Goal: Task Accomplishment & Management: Use online tool/utility

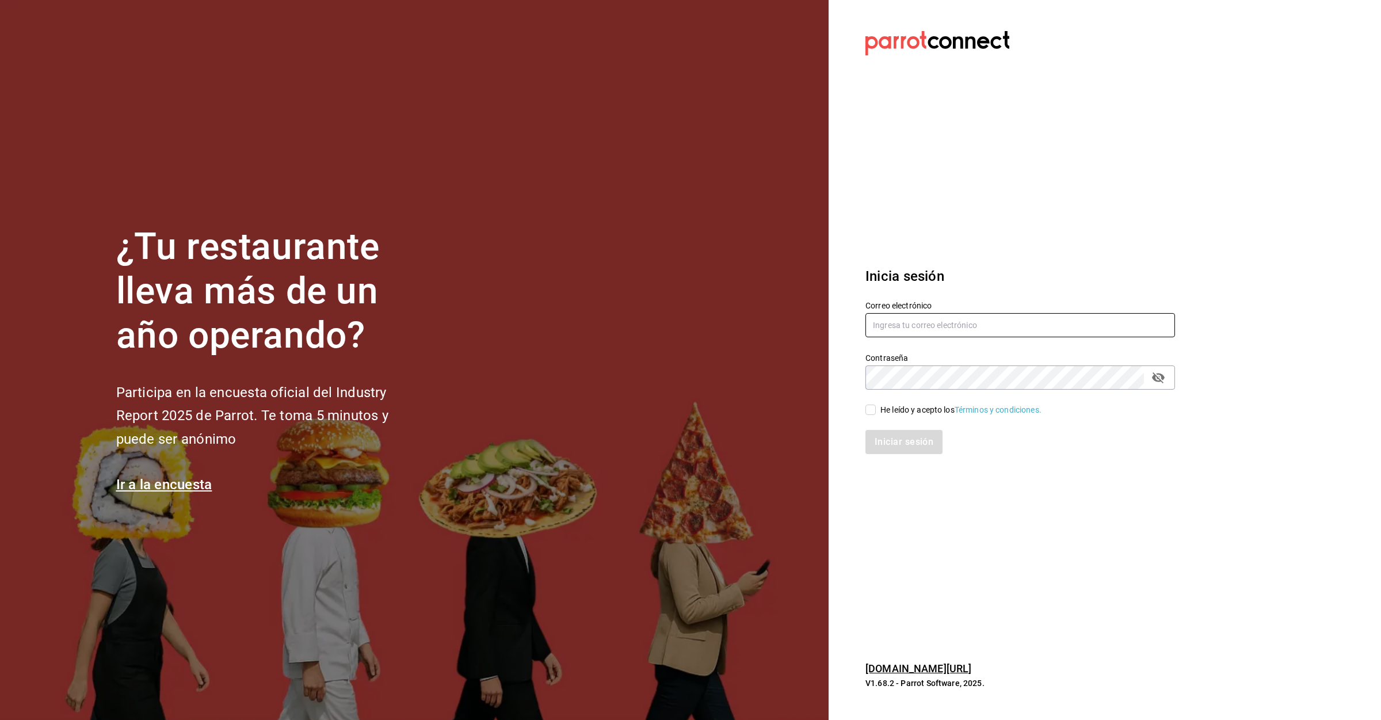
click at [922, 330] on input "text" at bounding box center [1020, 325] width 310 height 24
type input "[EMAIL_ADDRESS][DOMAIN_NAME]"
drag, startPoint x: 872, startPoint y: 406, endPoint x: 878, endPoint y: 415, distance: 10.4
click at [872, 409] on input "He leído y acepto los Términos y condiciones." at bounding box center [870, 410] width 10 height 10
checkbox input "true"
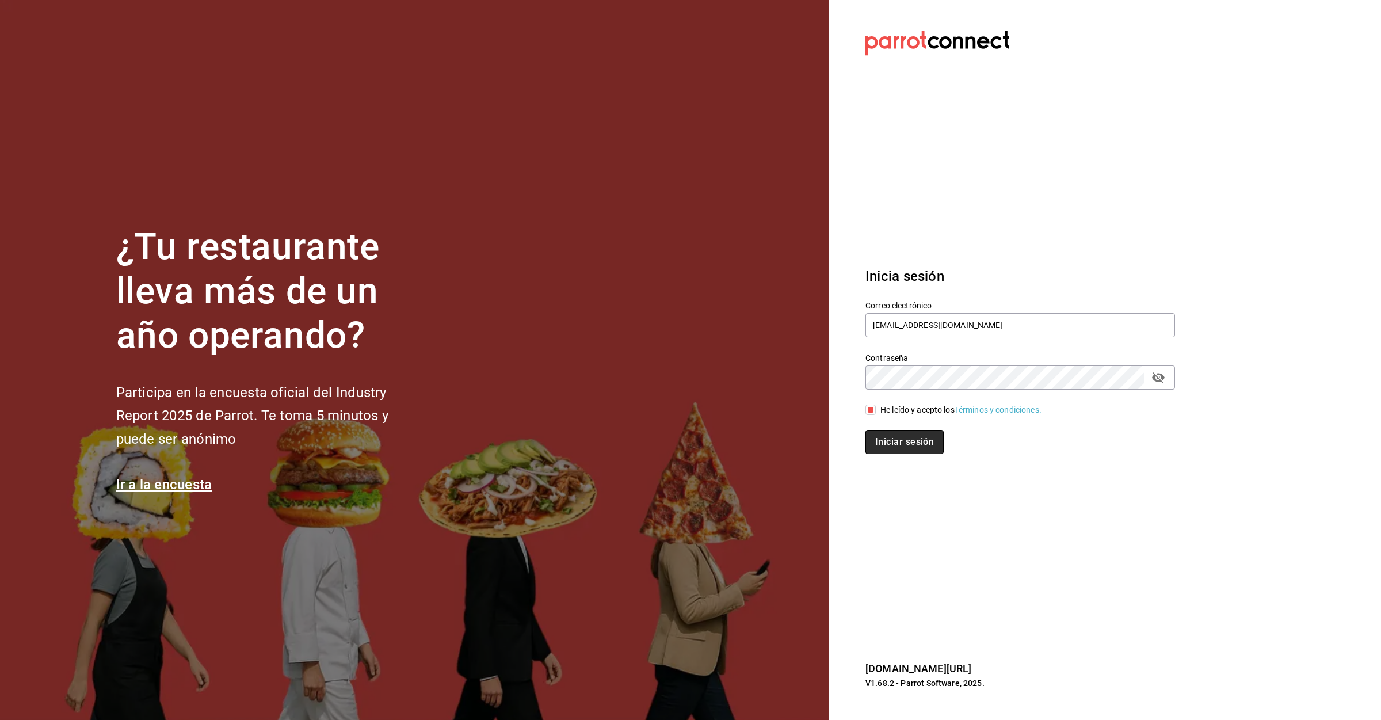
click at [893, 430] on button "Iniciar sesión" at bounding box center [904, 442] width 78 height 24
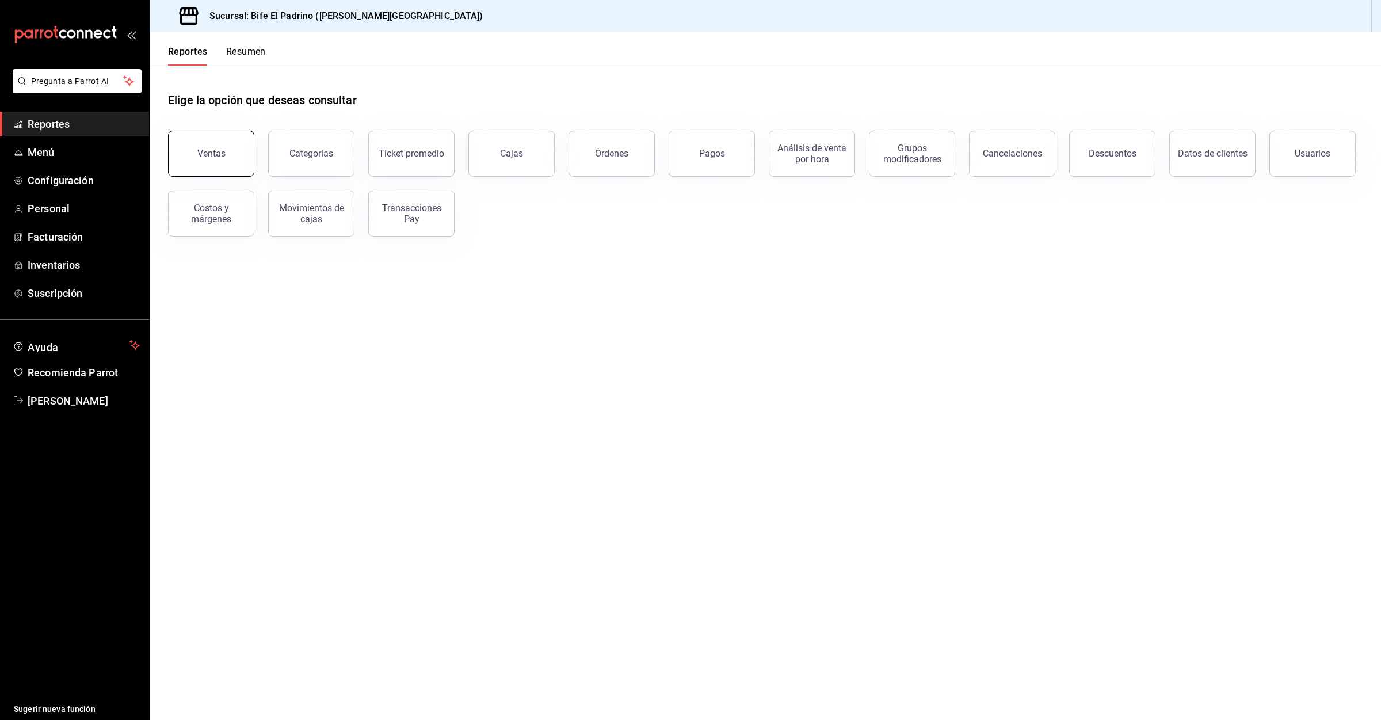
click at [228, 155] on button "Ventas" at bounding box center [211, 154] width 86 height 46
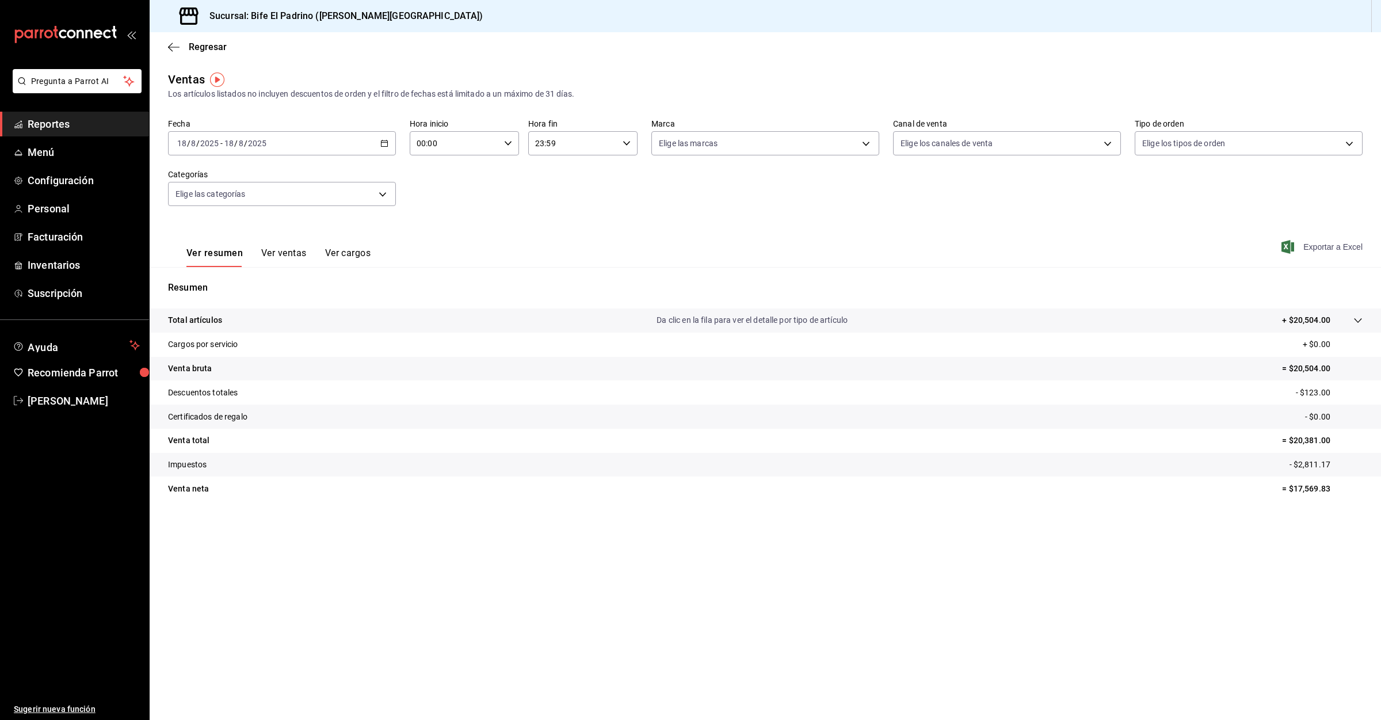
click at [1340, 246] on span "Exportar a Excel" at bounding box center [1323, 247] width 79 height 14
click at [52, 397] on span "Paola Garcia" at bounding box center [84, 401] width 112 height 16
